Goal: Find specific page/section

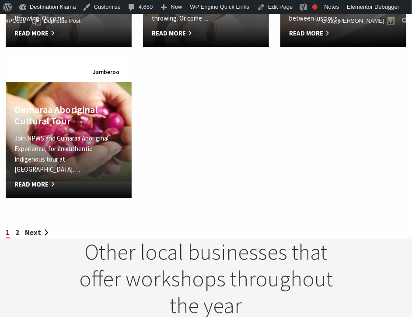
scroll to position [1154, 0]
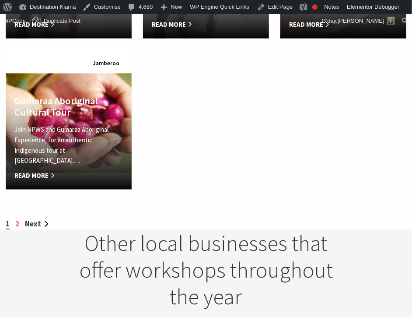
click at [16, 224] on link "2" at bounding box center [17, 224] width 4 height 10
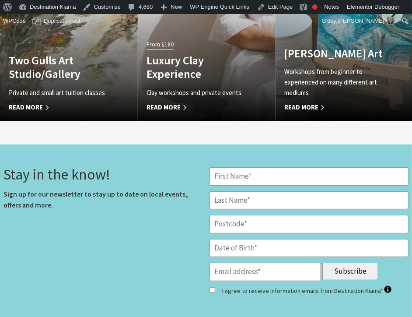
scroll to position [1011, 0]
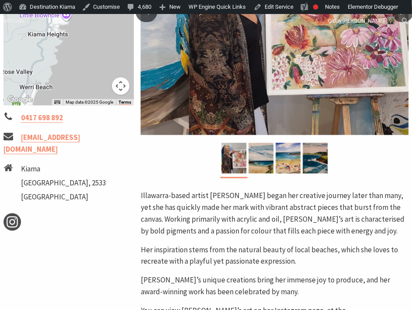
scroll to position [328, 0]
